Goal: Information Seeking & Learning: Learn about a topic

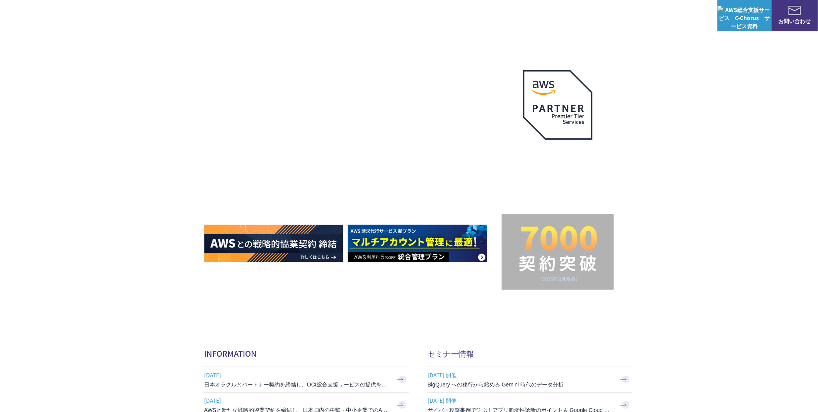
click at [232, 87] on link "統合管理プラン" at bounding box center [229, 89] width 38 height 8
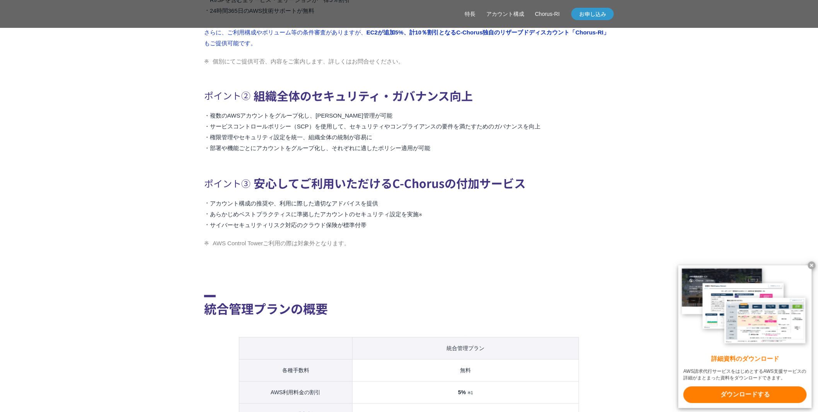
scroll to position [687, 0]
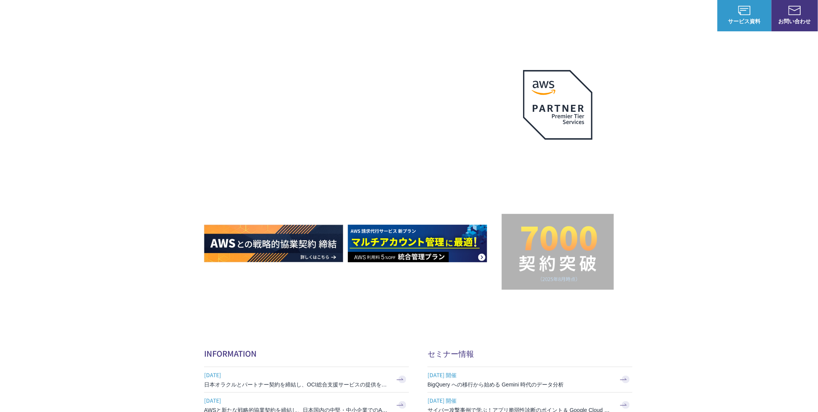
click at [230, 88] on link "統合管理プラン" at bounding box center [229, 89] width 38 height 8
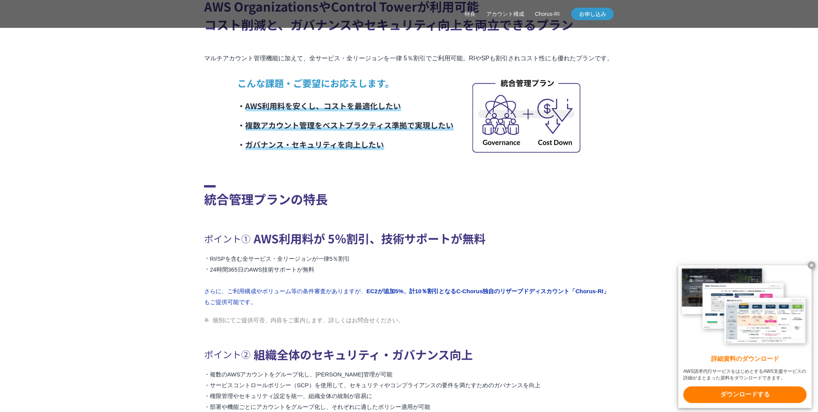
scroll to position [258, 0]
